Goal: Navigation & Orientation: Find specific page/section

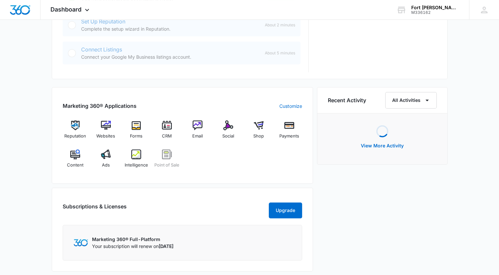
scroll to position [363, 0]
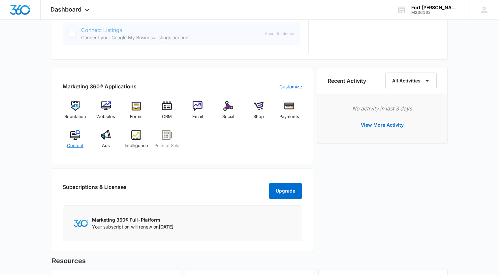
click at [72, 133] on img at bounding box center [75, 135] width 10 height 10
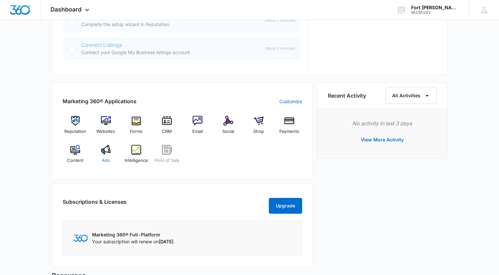
scroll to position [363, 0]
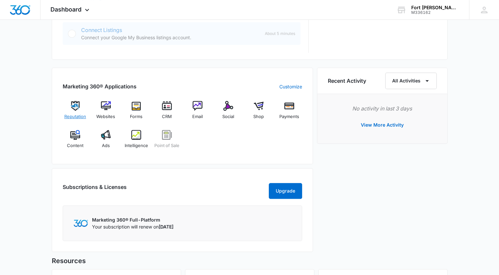
click at [75, 107] on img at bounding box center [75, 106] width 10 height 10
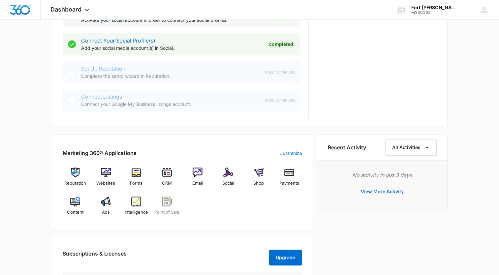
scroll to position [297, 0]
click at [138, 169] on img at bounding box center [136, 172] width 10 height 10
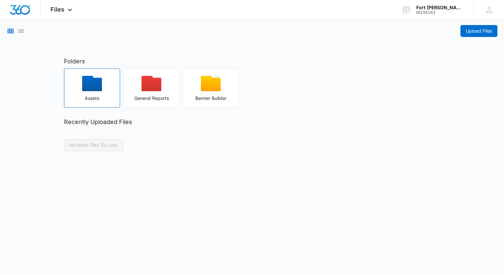
click at [90, 91] on icon "button" at bounding box center [92, 84] width 20 height 16
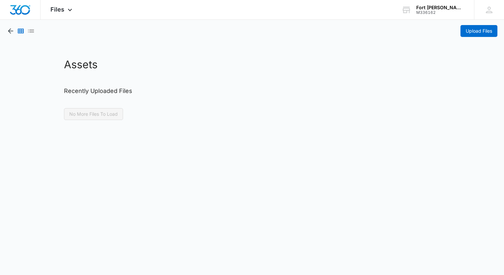
click at [6, 32] on div "Upload Files" at bounding box center [252, 28] width 504 height 17
click at [11, 33] on icon "button" at bounding box center [10, 30] width 5 height 5
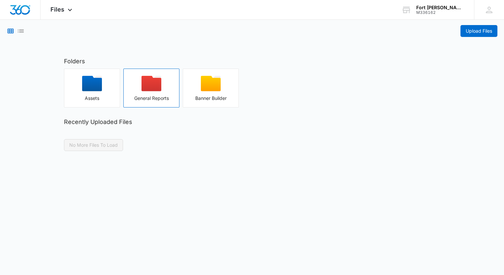
click at [162, 85] on div "button" at bounding box center [151, 86] width 55 height 20
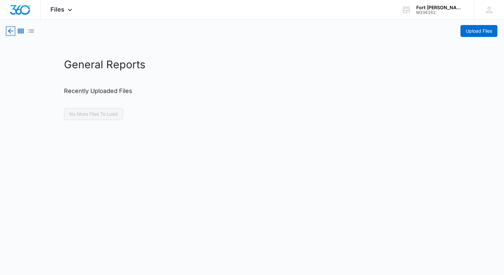
click at [8, 28] on icon "button" at bounding box center [11, 31] width 8 height 8
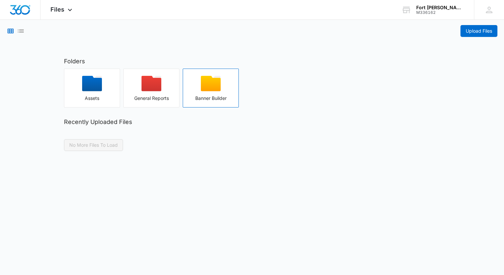
click at [209, 81] on icon "button" at bounding box center [211, 84] width 20 height 16
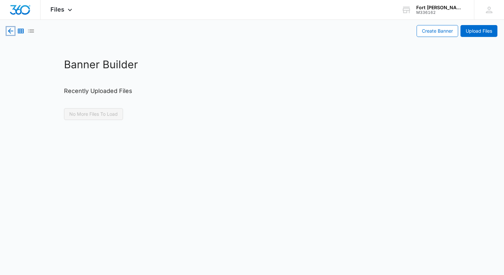
click at [10, 32] on icon "button" at bounding box center [10, 30] width 5 height 5
